Goal: Task Accomplishment & Management: Manage account settings

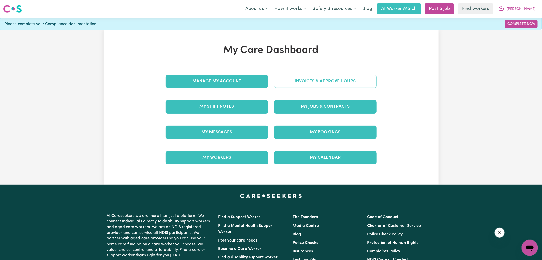
click at [314, 77] on link "Invoices & Approve Hours" at bounding box center [325, 81] width 102 height 13
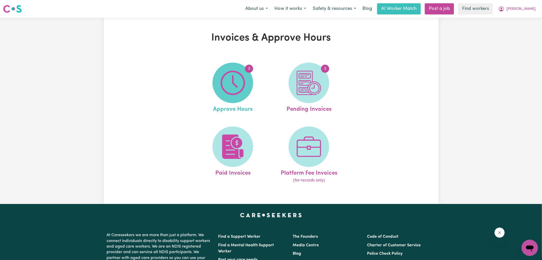
click at [244, 81] on img at bounding box center [232, 83] width 24 height 24
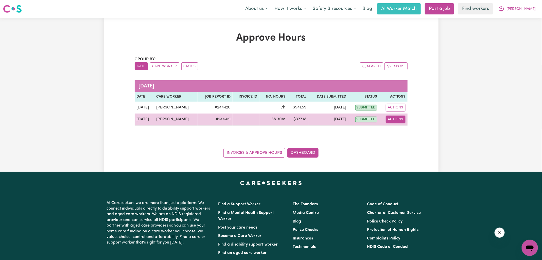
click at [394, 119] on button "Actions" at bounding box center [395, 120] width 20 height 8
click at [406, 130] on link "View Job Report" at bounding box center [407, 131] width 43 height 10
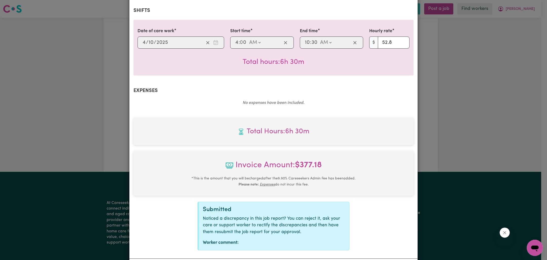
scroll to position [130, 0]
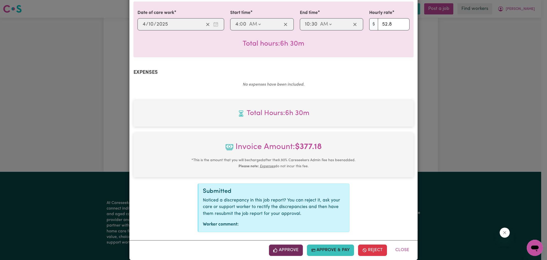
click at [293, 245] on button "Approve" at bounding box center [286, 250] width 34 height 11
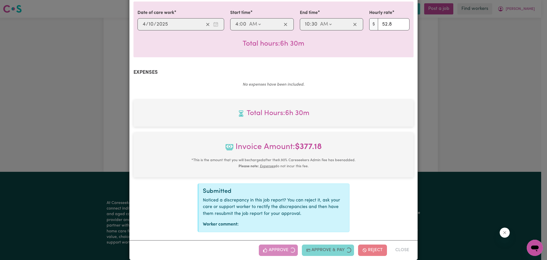
click at [421, 163] on div "Job Report # 244419 - [PERSON_NAME] Summary Job report # 244419 Client name: [P…" at bounding box center [273, 130] width 547 height 260
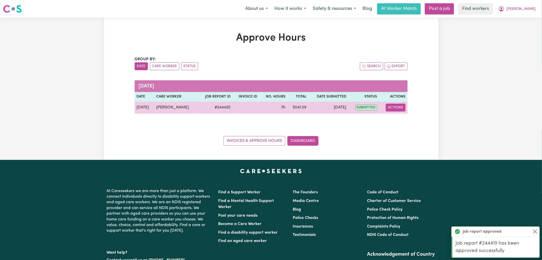
drag, startPoint x: 401, startPoint y: 106, endPoint x: 404, endPoint y: 110, distance: 4.9
click at [401, 106] on button "Actions" at bounding box center [395, 108] width 20 height 8
click at [416, 119] on link "View Job Report" at bounding box center [407, 119] width 43 height 10
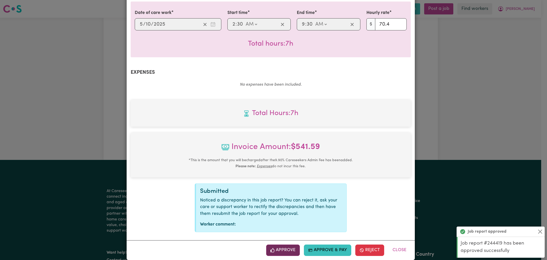
click at [285, 245] on button "Approve" at bounding box center [283, 250] width 34 height 11
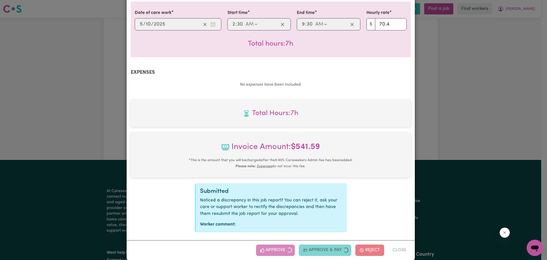
click at [475, 125] on div "Job Report # 244420 - [PERSON_NAME] Summary Job report # 244420 Client name: [P…" at bounding box center [273, 130] width 547 height 260
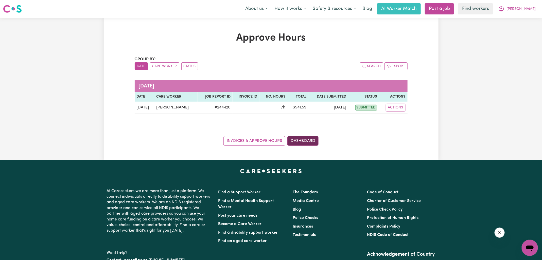
click at [306, 138] on link "Dashboard" at bounding box center [302, 141] width 31 height 10
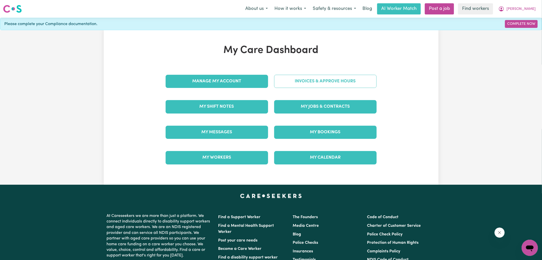
click at [332, 83] on link "Invoices & Approve Hours" at bounding box center [325, 81] width 102 height 13
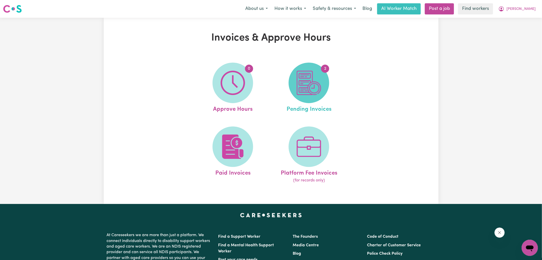
click at [310, 84] on img at bounding box center [308, 83] width 24 height 24
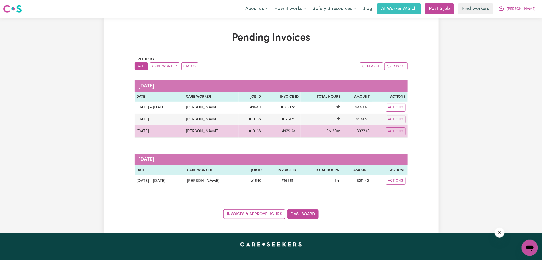
click at [288, 131] on span "# 175174" at bounding box center [289, 131] width 20 height 6
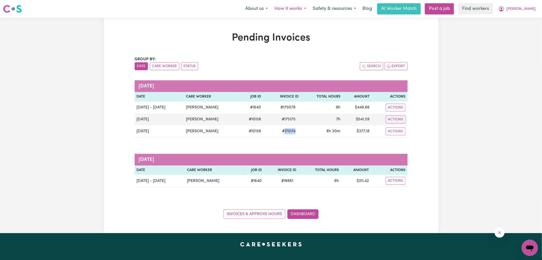
copy span "175174"
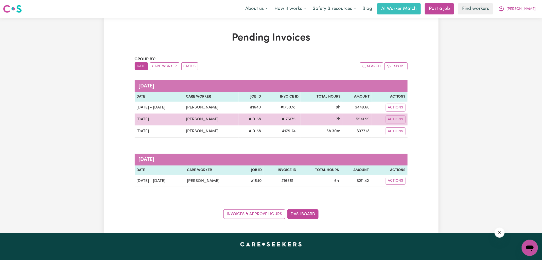
click at [283, 117] on span "# 175175" at bounding box center [288, 119] width 20 height 6
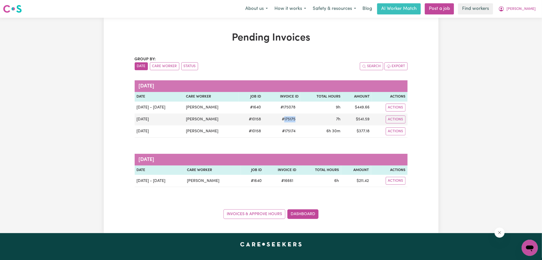
copy span "175175"
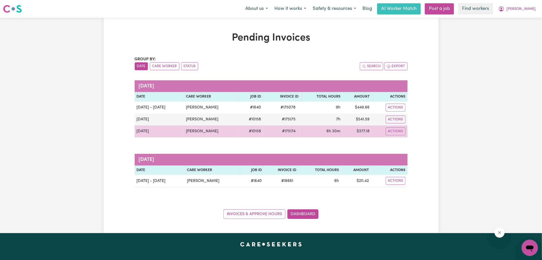
click at [365, 129] on td "$ 377.18" at bounding box center [356, 131] width 29 height 12
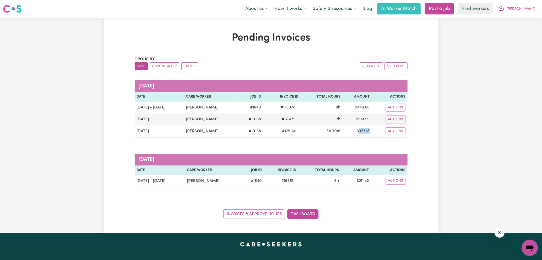
copy td "377.18"
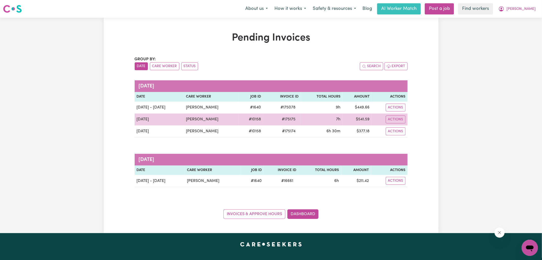
click at [363, 118] on td "$ 541.59" at bounding box center [356, 120] width 29 height 12
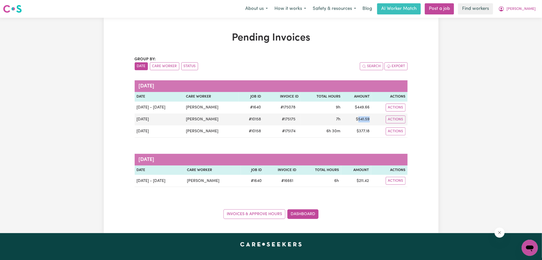
copy td "541.59"
click at [504, 9] on icon "My Account" at bounding box center [501, 9] width 6 height 6
click at [507, 29] on link "Logout" at bounding box center [518, 29] width 40 height 10
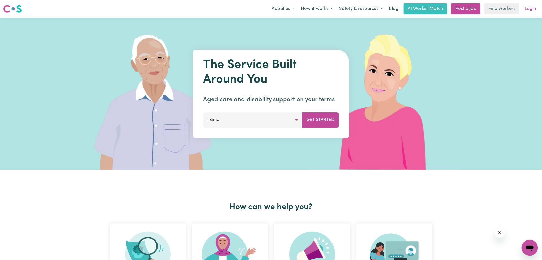
click at [528, 8] on link "Login" at bounding box center [529, 8] width 17 height 11
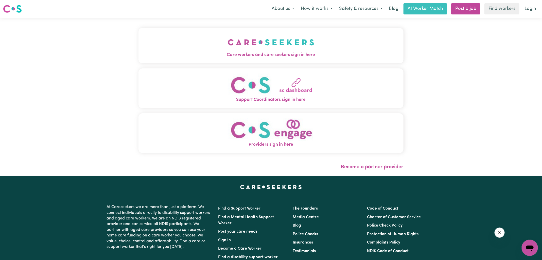
click at [252, 36] on img "Care workers and care seekers sign in here" at bounding box center [271, 42] width 86 height 19
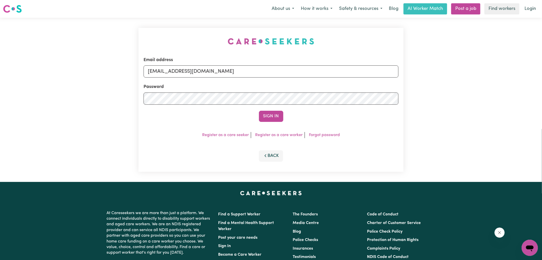
click at [164, 35] on div "Email address [EMAIL_ADDRESS][DOMAIN_NAME] Password Sign In Register as a care …" at bounding box center [270, 100] width 271 height 164
drag, startPoint x: 175, startPoint y: 71, endPoint x: 365, endPoint y: 81, distance: 191.0
click at [365, 81] on form "Email address [EMAIL_ADDRESS][DOMAIN_NAME] Password Sign In" at bounding box center [270, 89] width 255 height 65
type input "[EMAIL_ADDRESS][DOMAIN_NAME]"
click at [259, 111] on button "Sign In" at bounding box center [271, 116] width 24 height 11
